Goal: Transaction & Acquisition: Purchase product/service

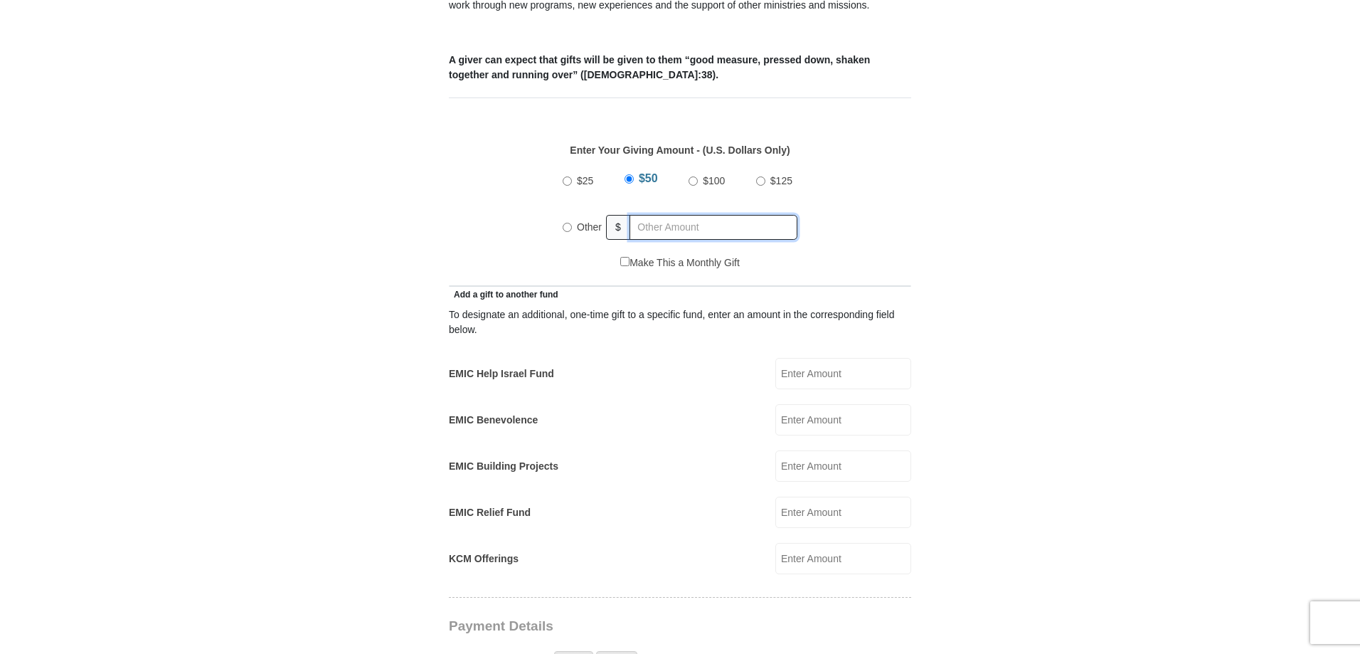
radio input "true"
click at [664, 215] on input "text" at bounding box center [716, 227] width 163 height 25
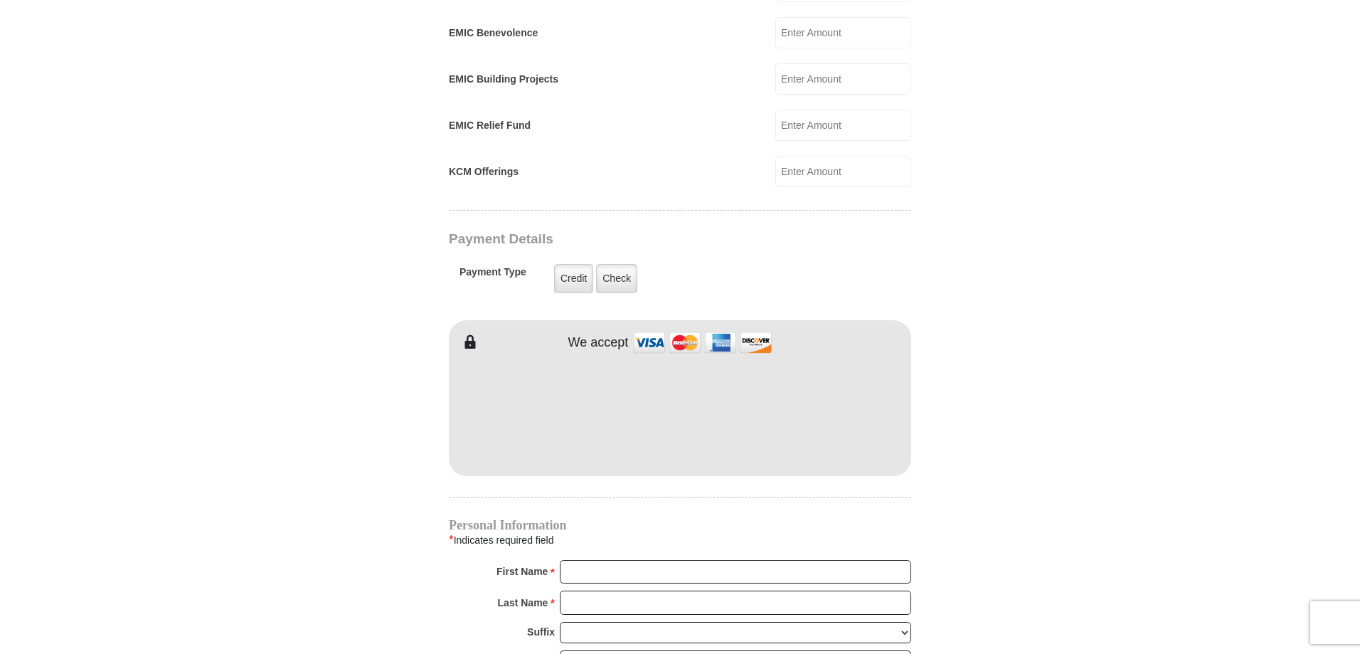
scroll to position [854, 0]
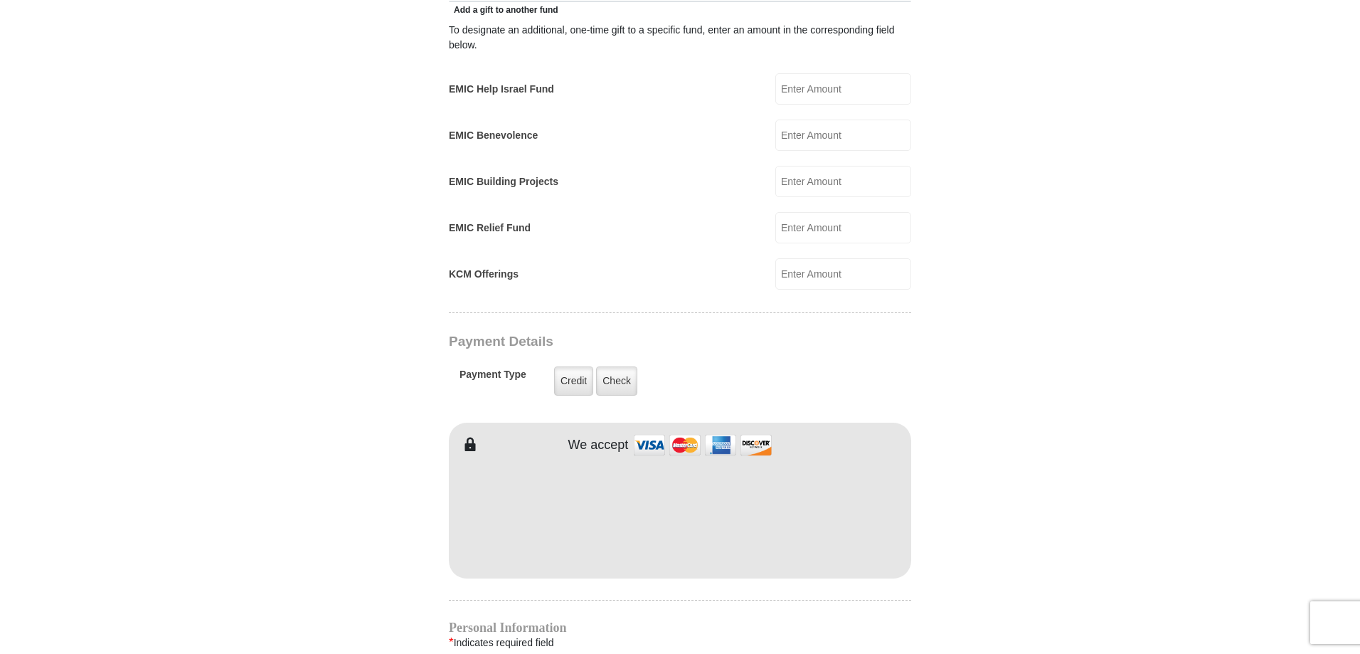
type input "350.50"
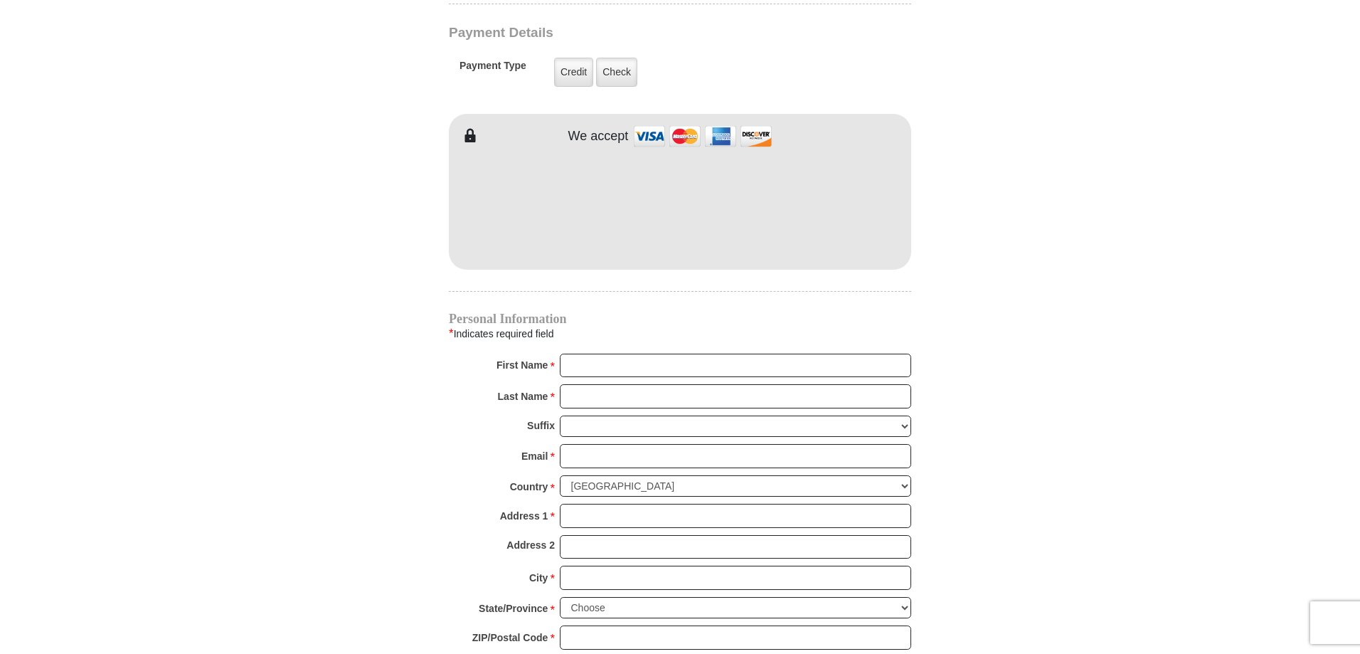
scroll to position [1423, 0]
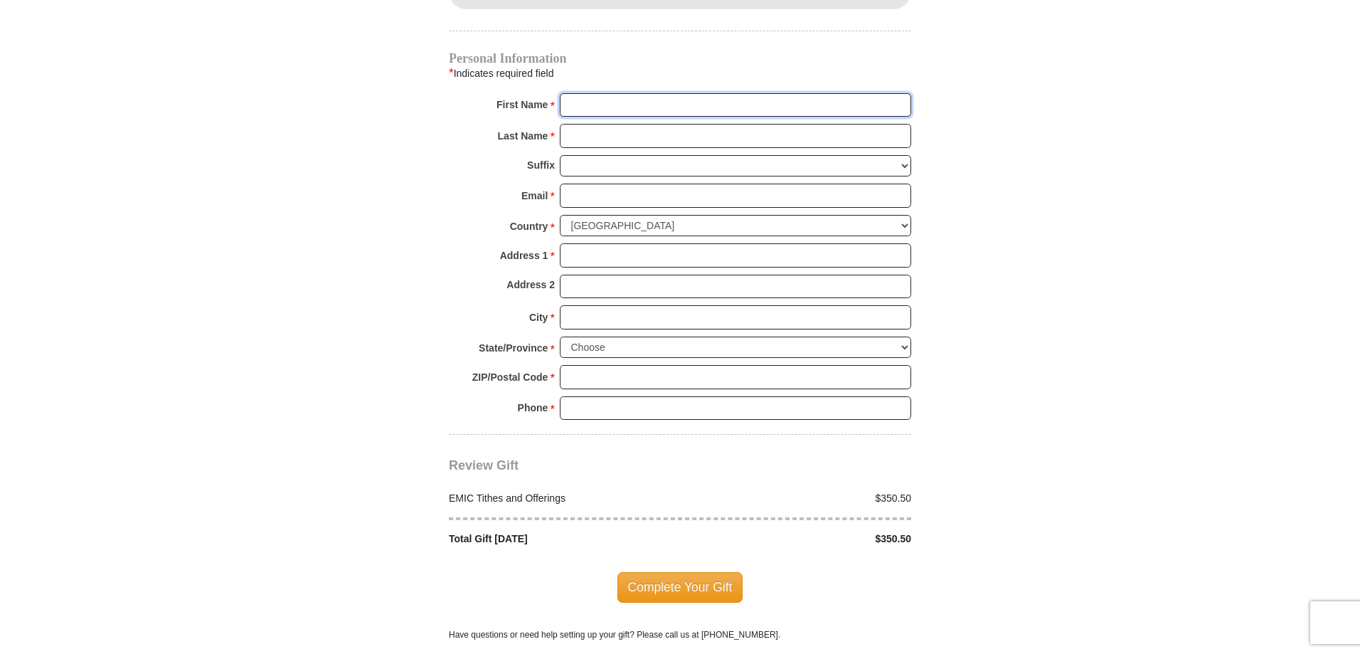
click at [601, 93] on input "First Name *" at bounding box center [735, 105] width 351 height 24
type input "Keith"
click at [598, 124] on input "Last Name *" at bounding box center [735, 136] width 351 height 24
type input "LaFleur"
click at [636, 184] on input "Email *" at bounding box center [735, 196] width 351 height 24
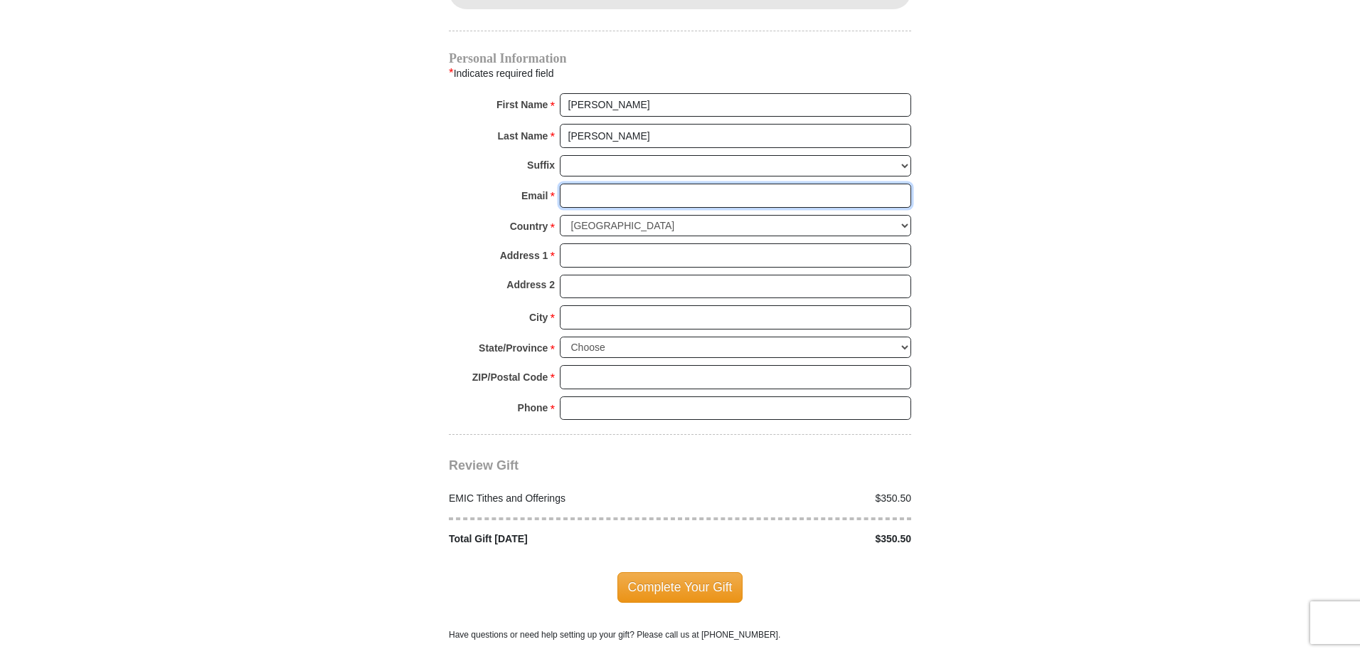
type input "klafleur@koopmanlumber.com"
type input "25 Monroe St"
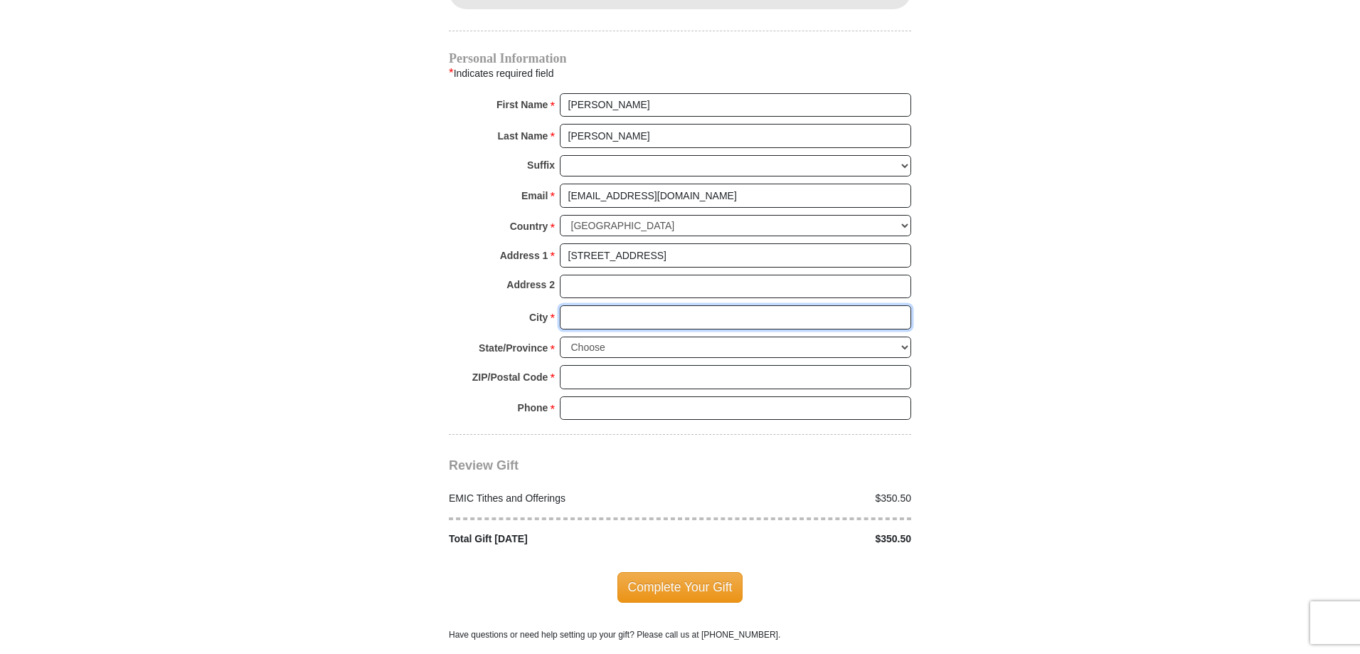
type input "DOUGLAS"
select select "MA"
type input "01516"
click at [634, 397] on input "5084761577" at bounding box center [735, 408] width 351 height 24
type input "7744820491"
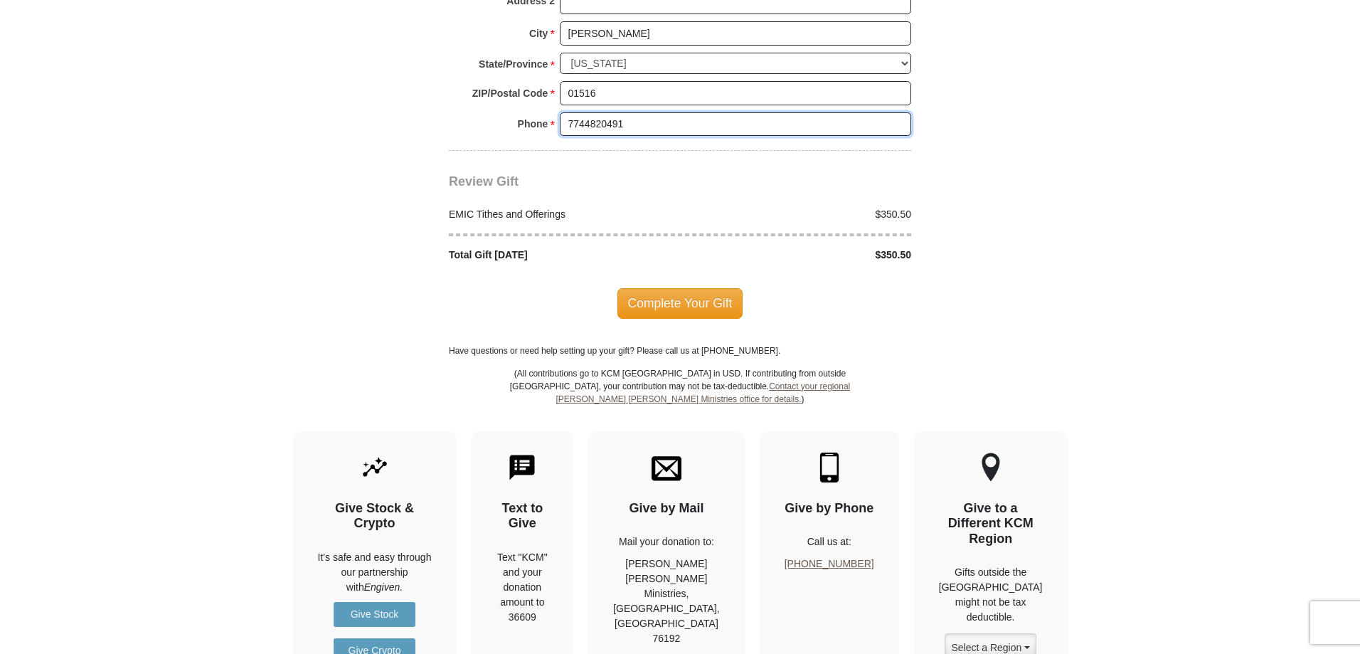
scroll to position [1707, 0]
click at [677, 287] on span "Complete Your Gift" at bounding box center [680, 302] width 126 height 30
